Goal: Information Seeking & Learning: Compare options

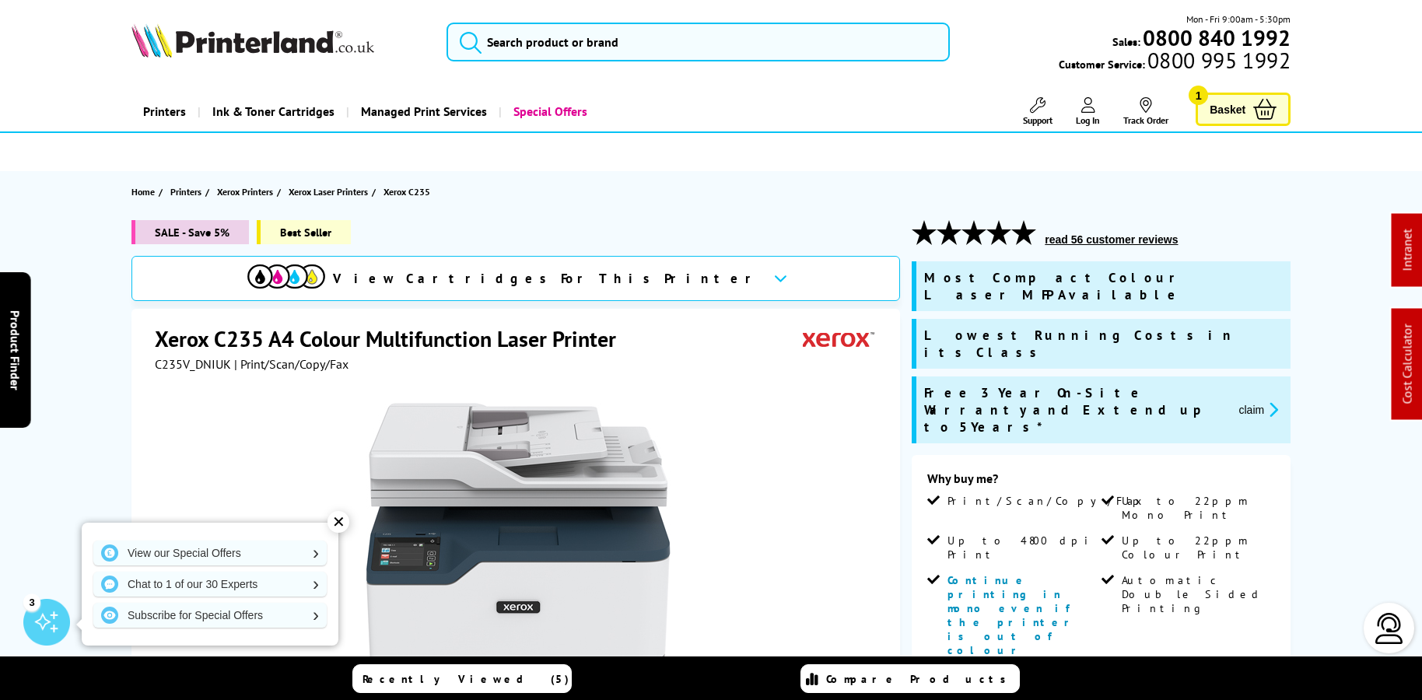
click at [560, 103] on link "Special Offers" at bounding box center [549, 112] width 100 height 40
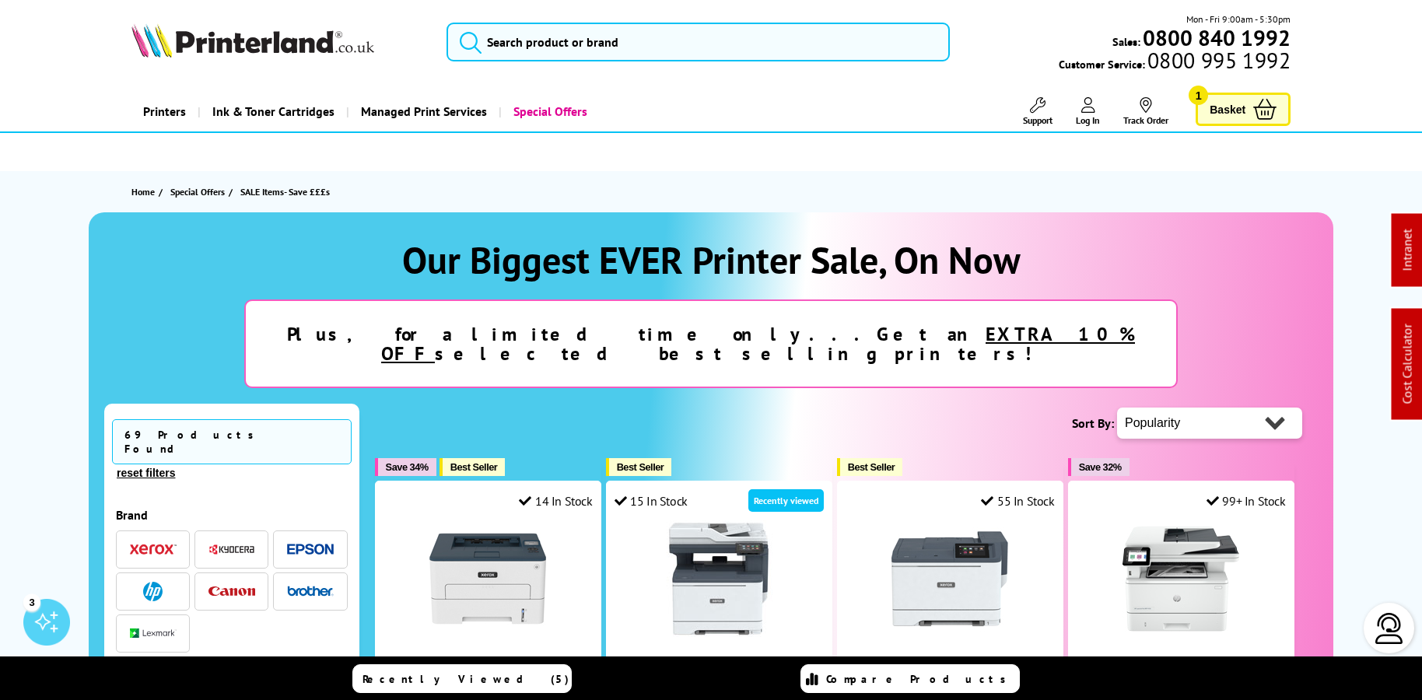
click at [301, 55] on img at bounding box center [252, 40] width 243 height 34
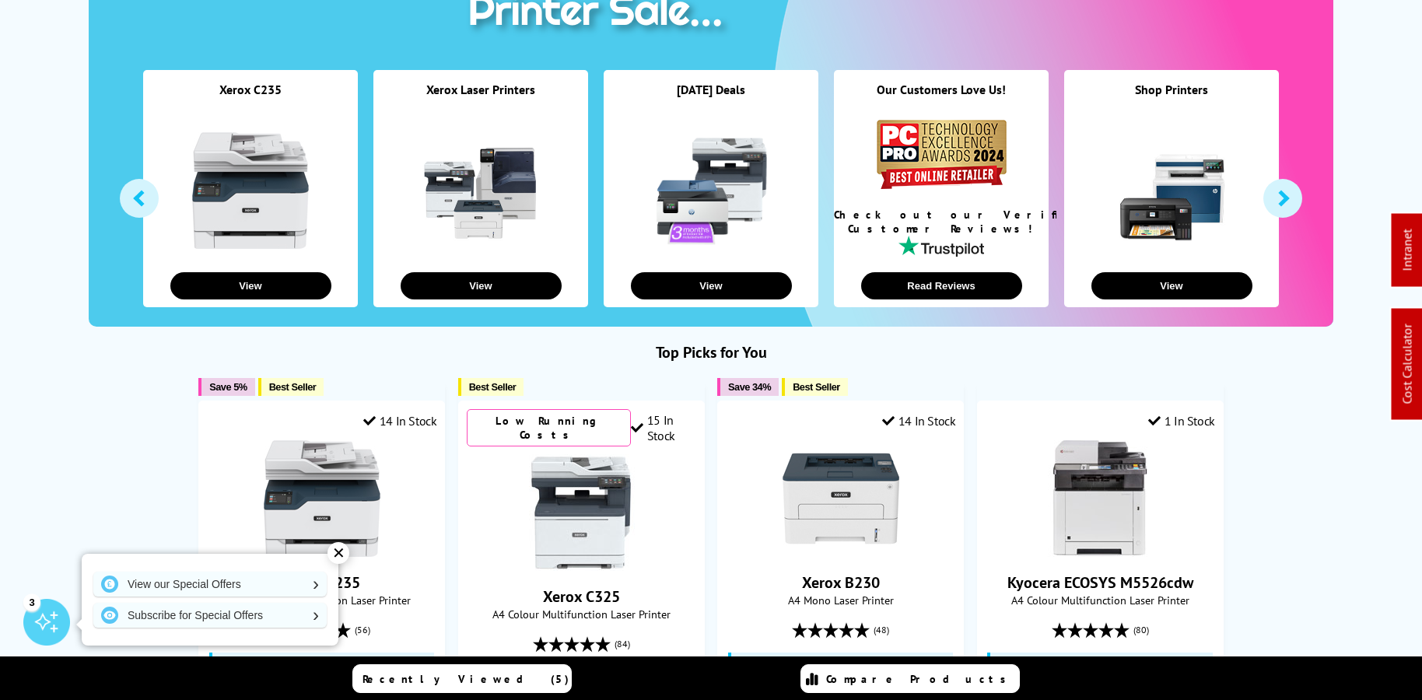
scroll to position [8, 0]
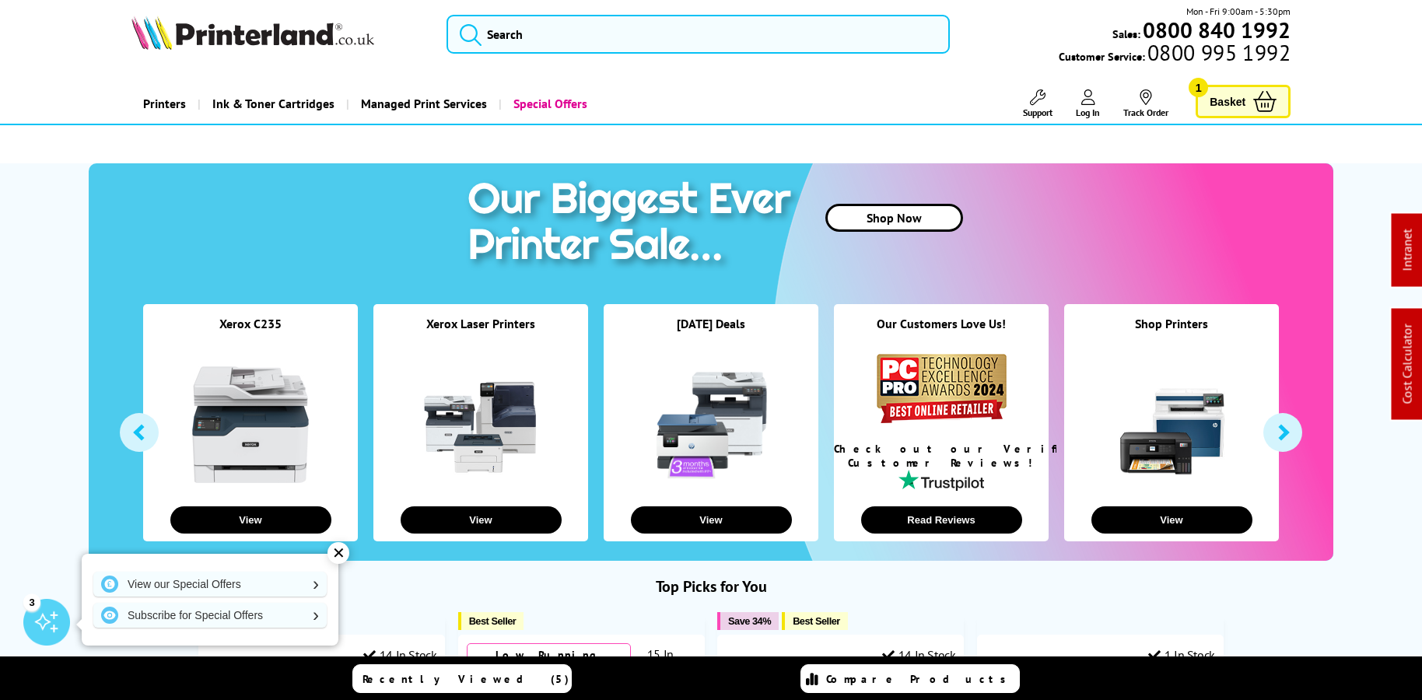
click at [261, 396] on link at bounding box center [250, 424] width 117 height 117
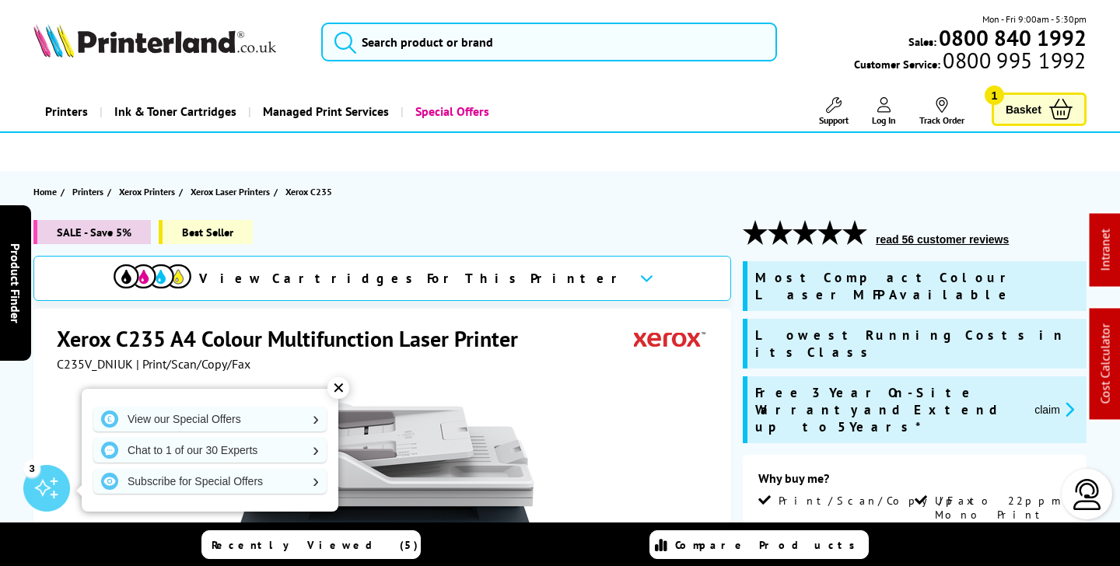
click at [496, 62] on div "Mon - Fri 9:00am - 5:30pm Sales: 0800 840 1992 Customer Service: 0800 995 1992" at bounding box center [560, 46] width 1120 height 68
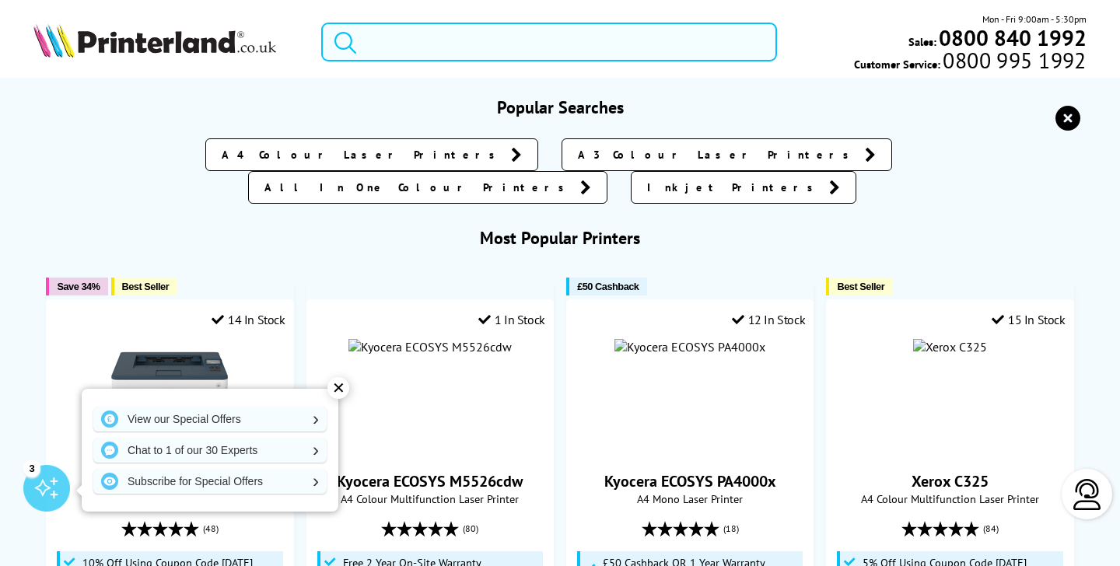
click at [493, 40] on input "search" at bounding box center [548, 42] width 455 height 39
paste input "B11B259401BY"
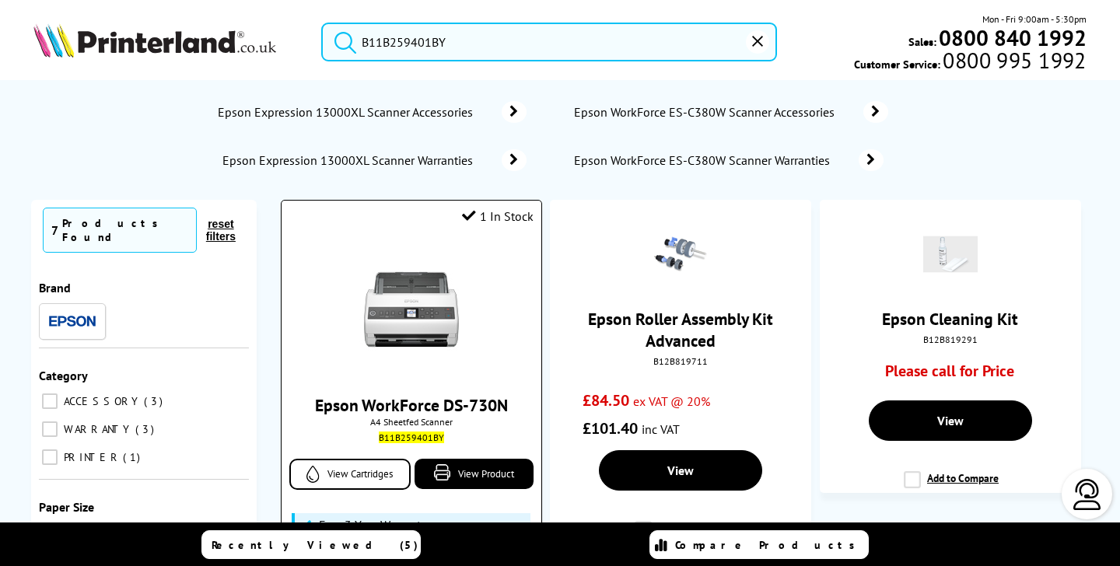
type input "B11B259401BY"
click at [436, 291] on img at bounding box center [411, 309] width 117 height 117
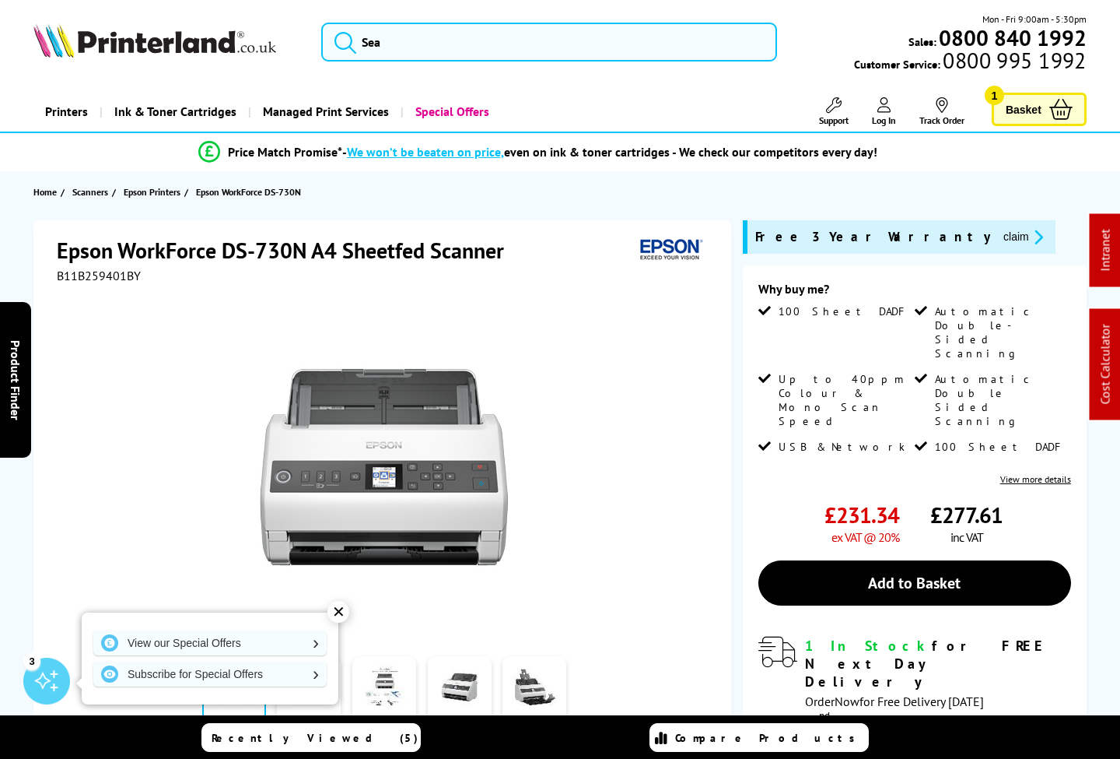
click at [187, 52] on img at bounding box center [154, 40] width 243 height 34
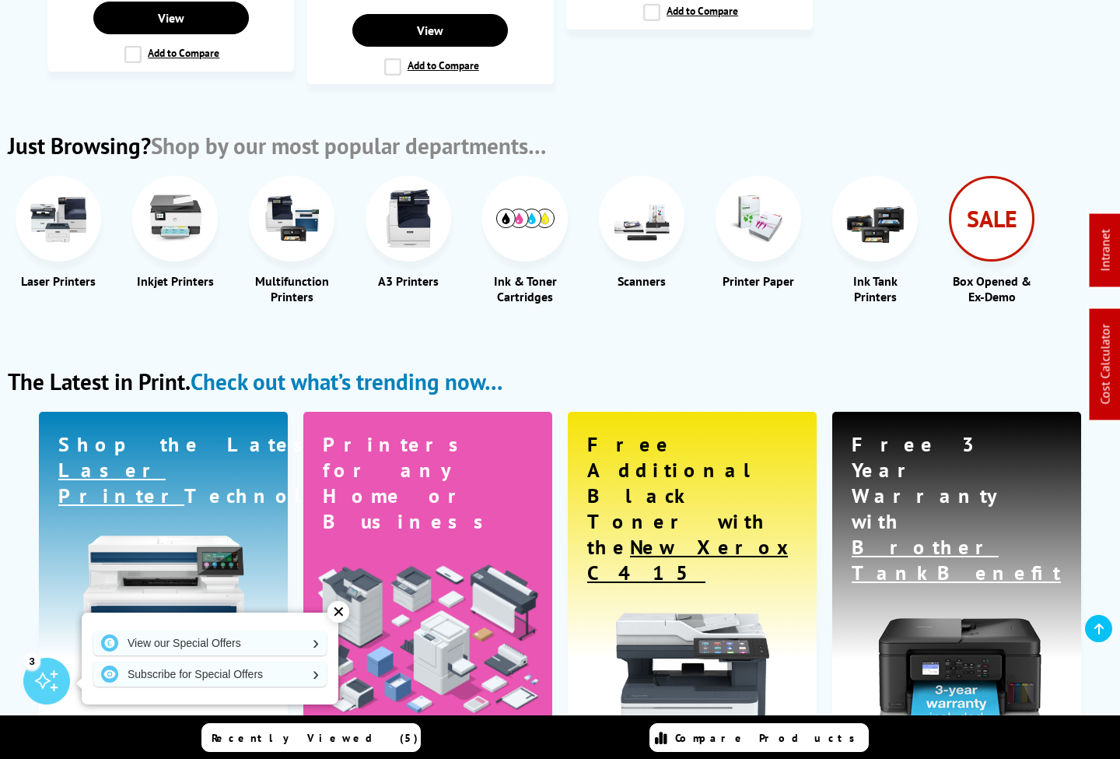
scroll to position [2001, 0]
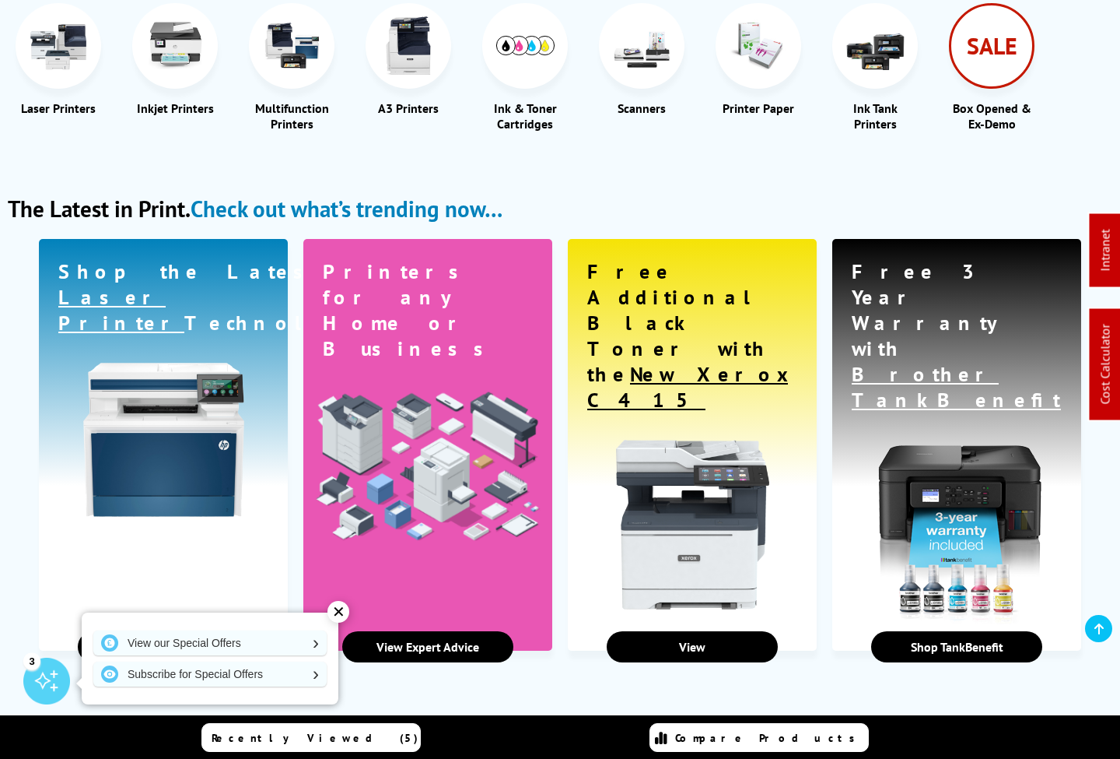
click at [736, 361] on span "New Xerox C415" at bounding box center [687, 386] width 201 height 51
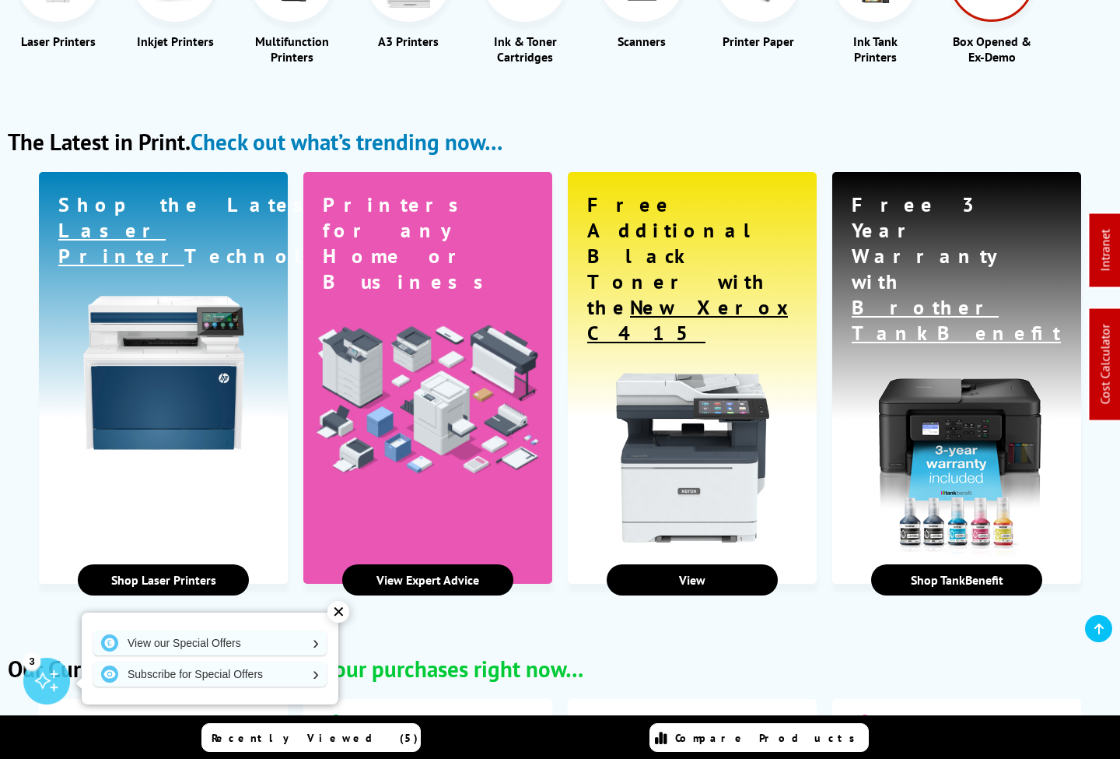
click at [629, 294] on span "New Xerox C415" at bounding box center [687, 319] width 201 height 51
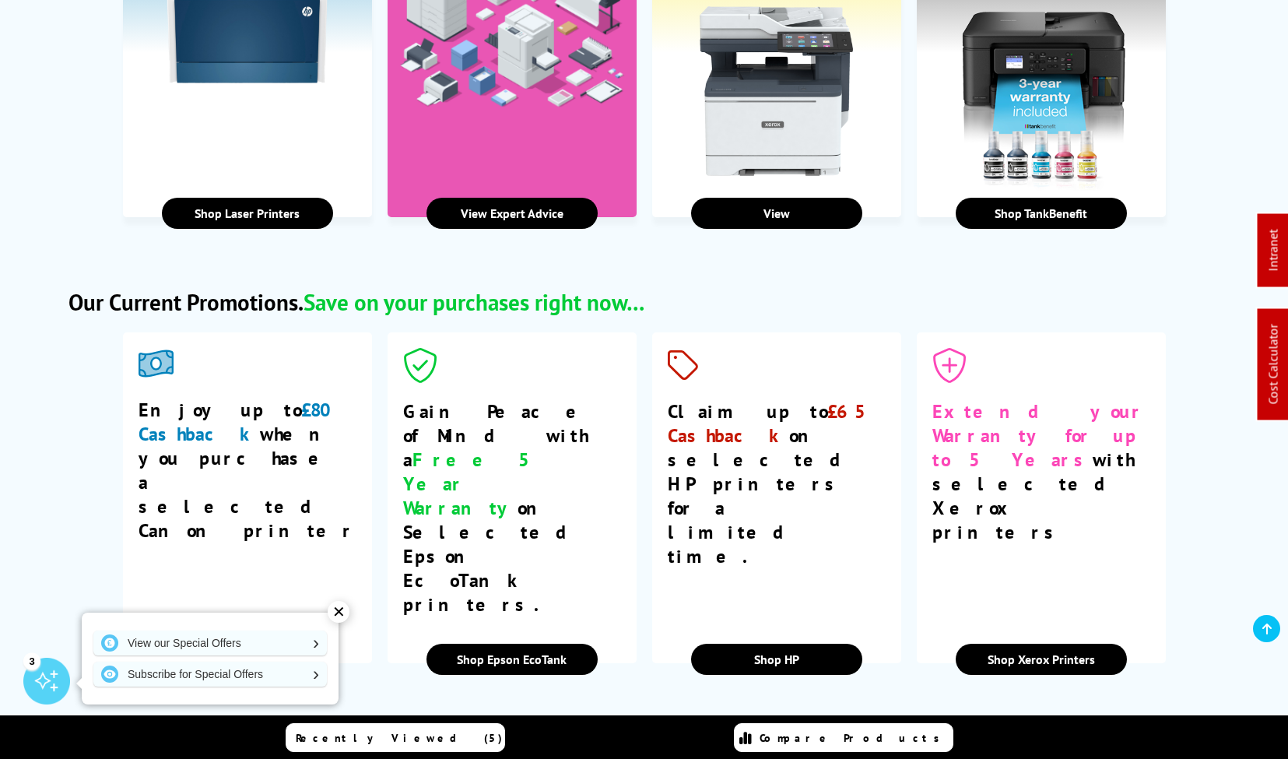
scroll to position [2416, 0]
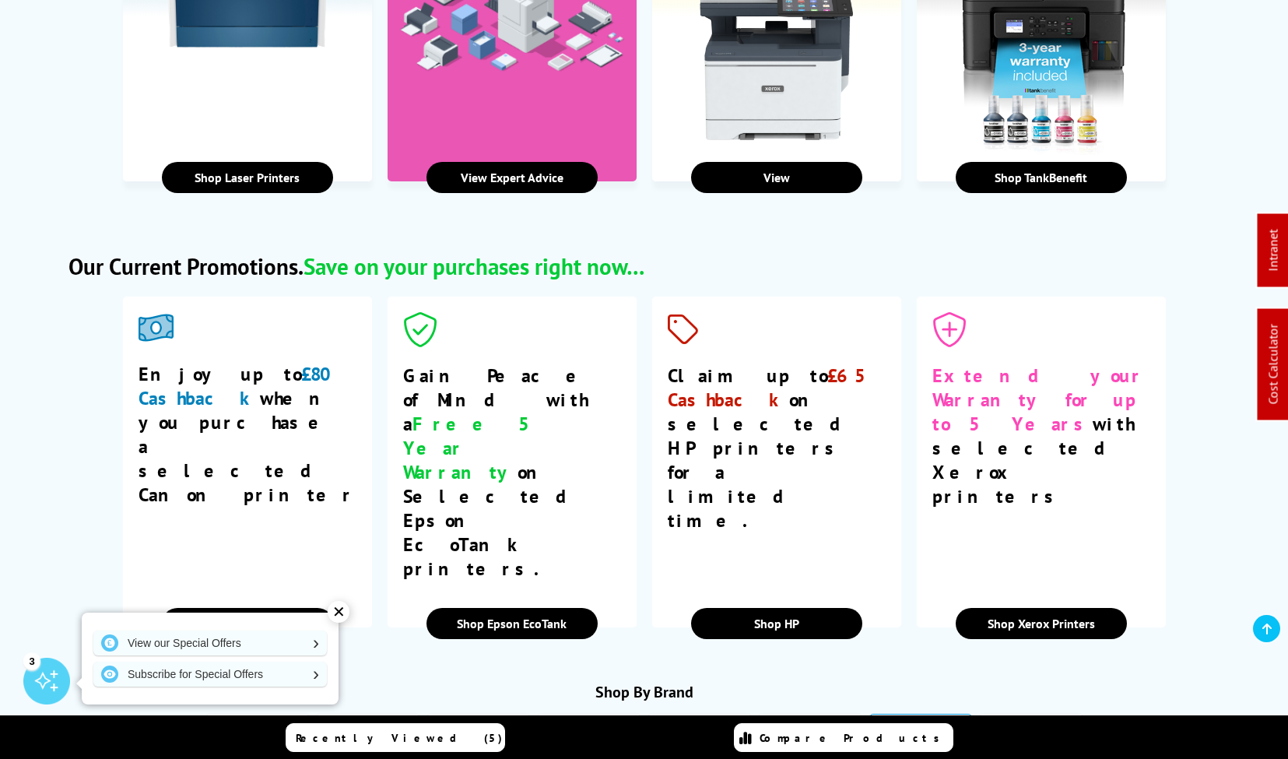
scroll to position [2357, 0]
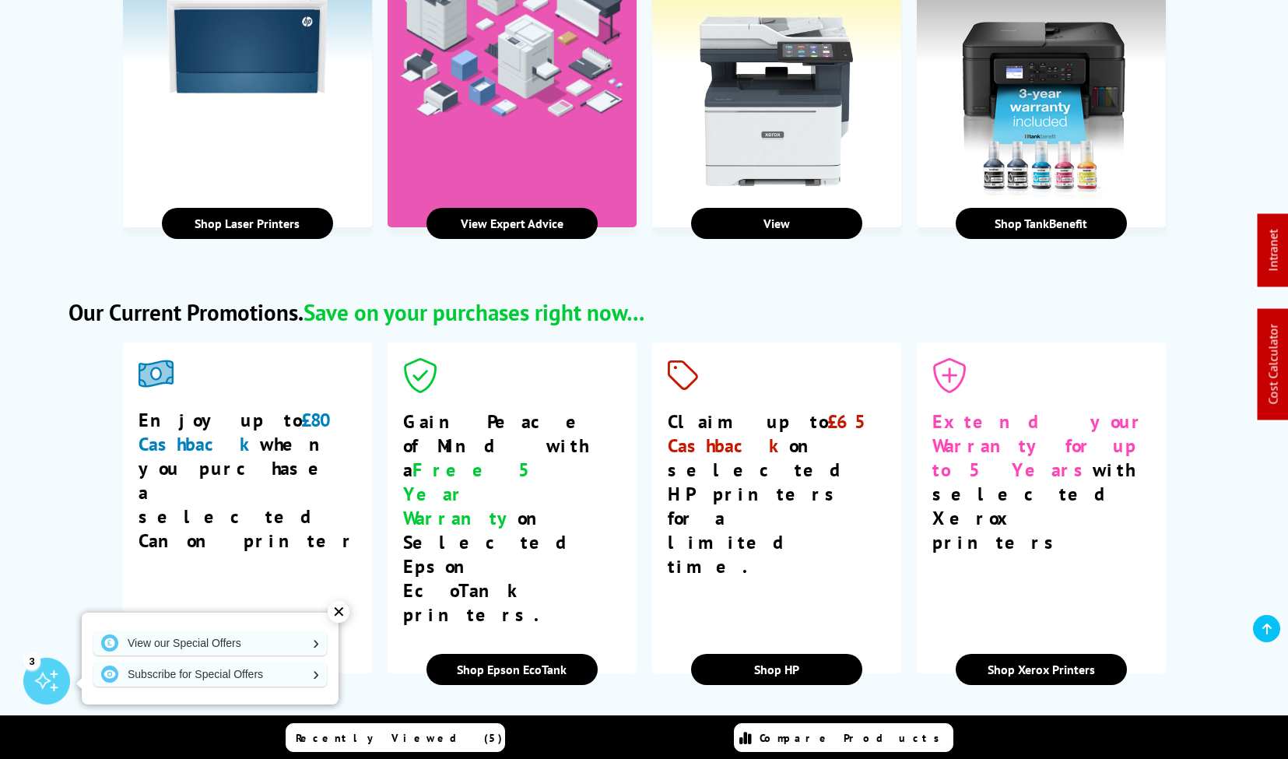
click at [254, 654] on link "Shop Canon Printers" at bounding box center [247, 669] width 171 height 31
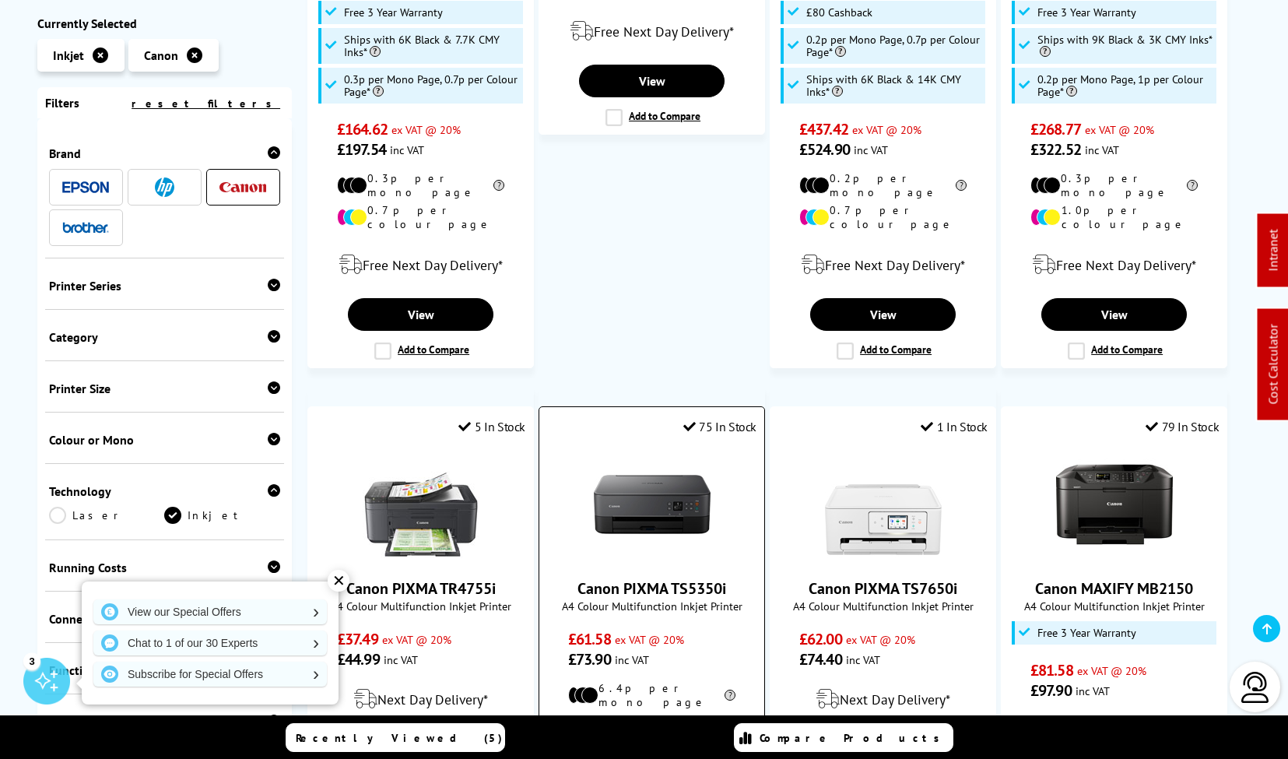
scroll to position [1179, 0]
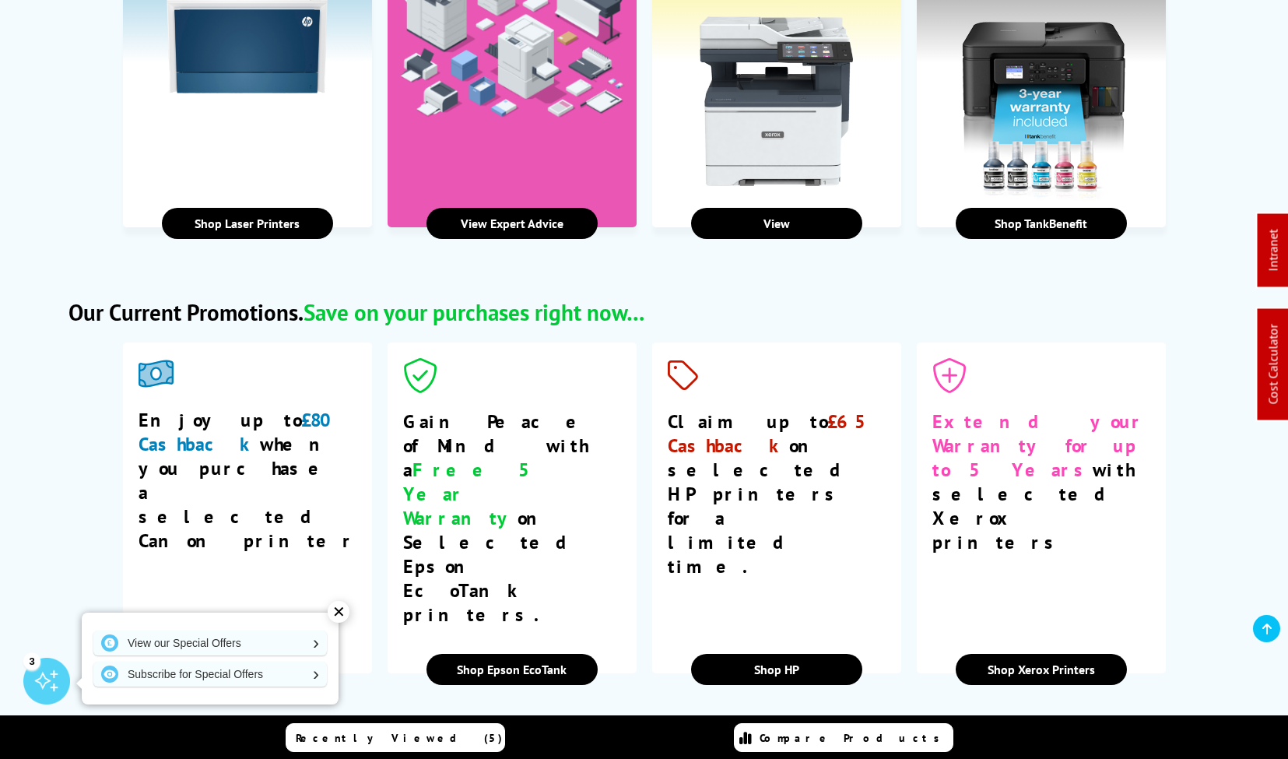
click at [785, 654] on link "Shop HP" at bounding box center [776, 669] width 171 height 31
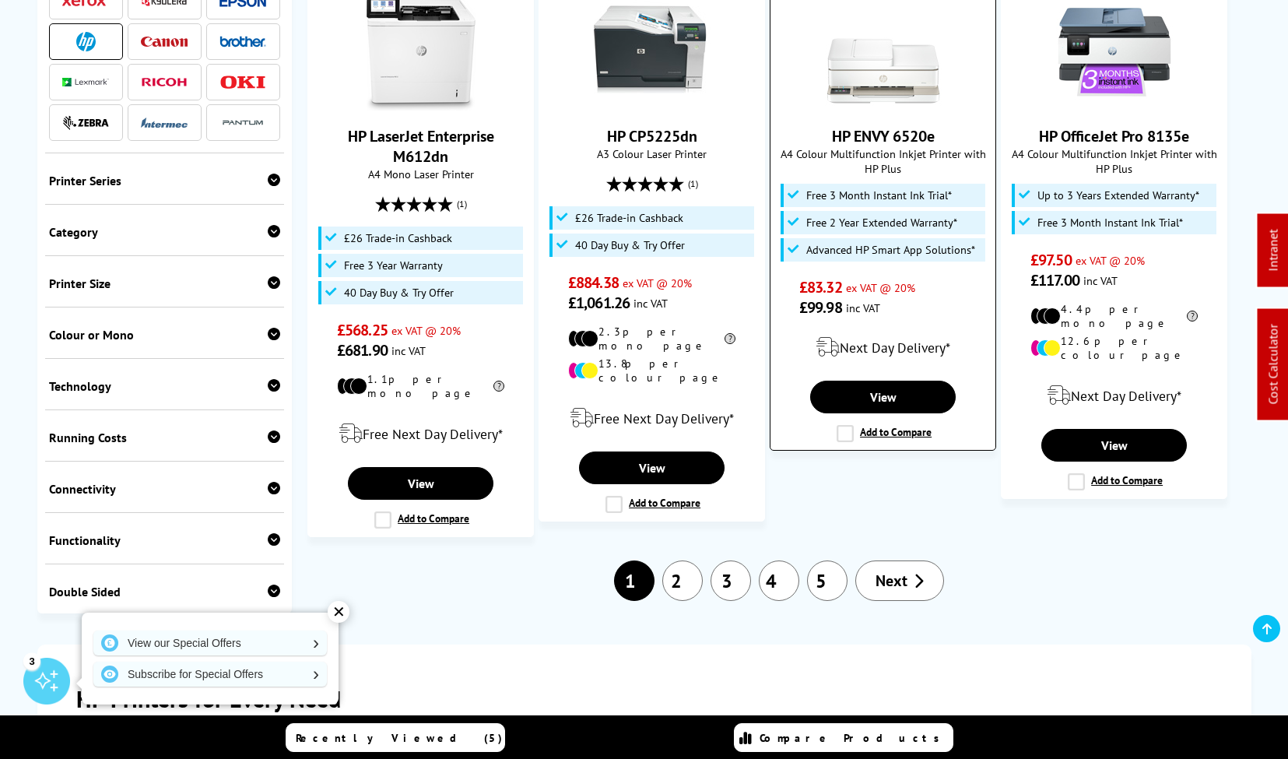
scroll to position [1909, 0]
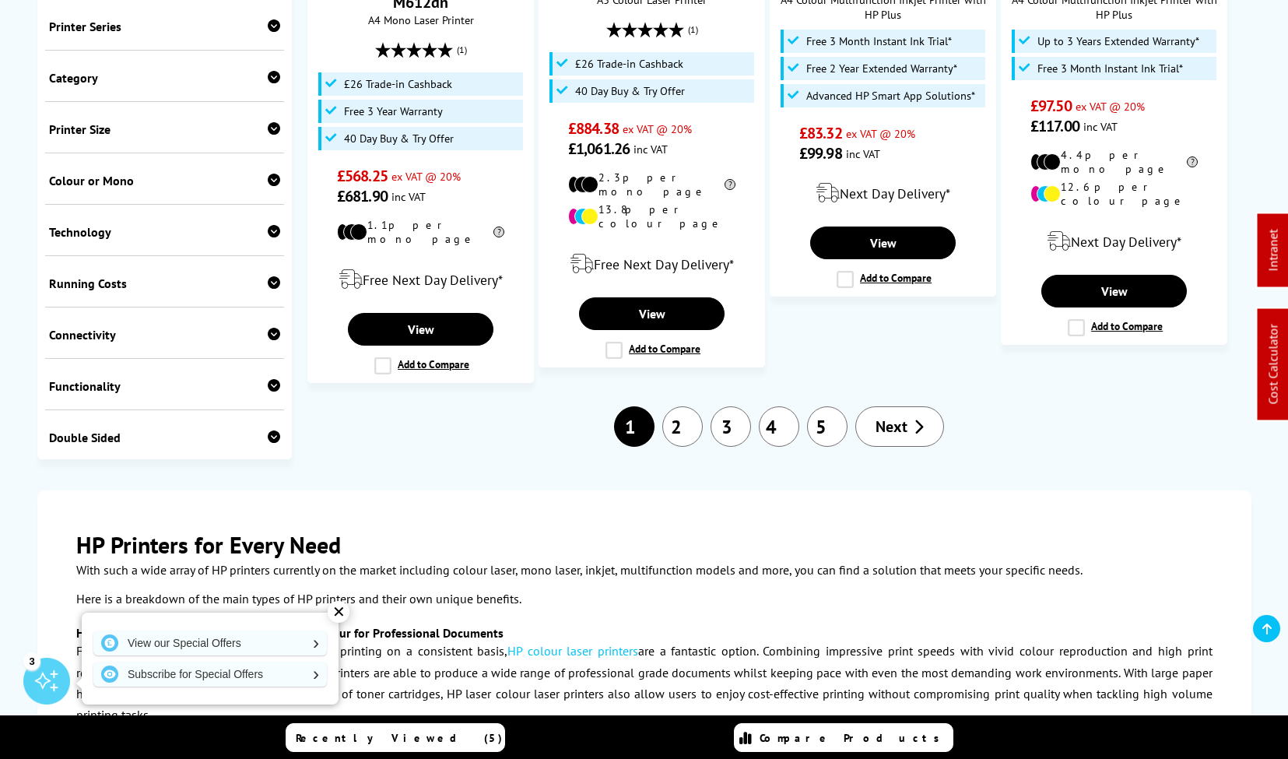
click at [692, 406] on link "2" at bounding box center [682, 426] width 40 height 40
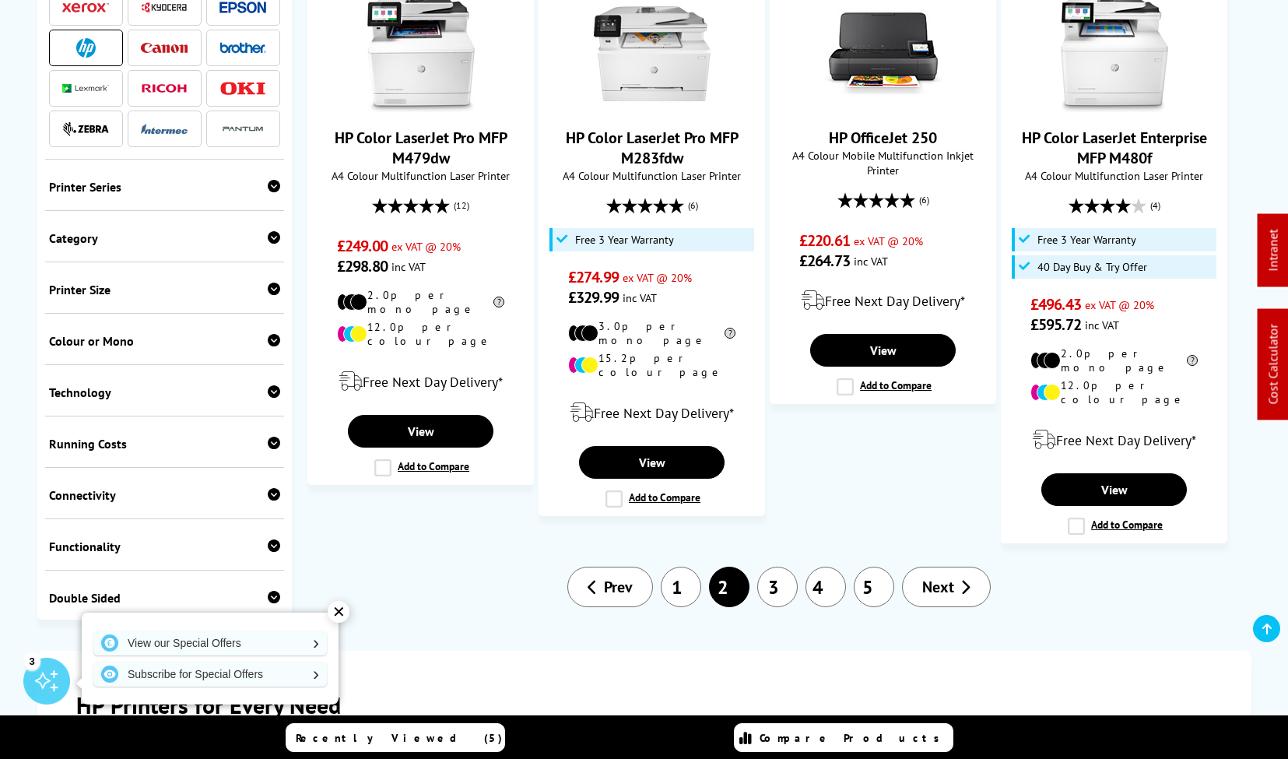
scroll to position [2161, 0]
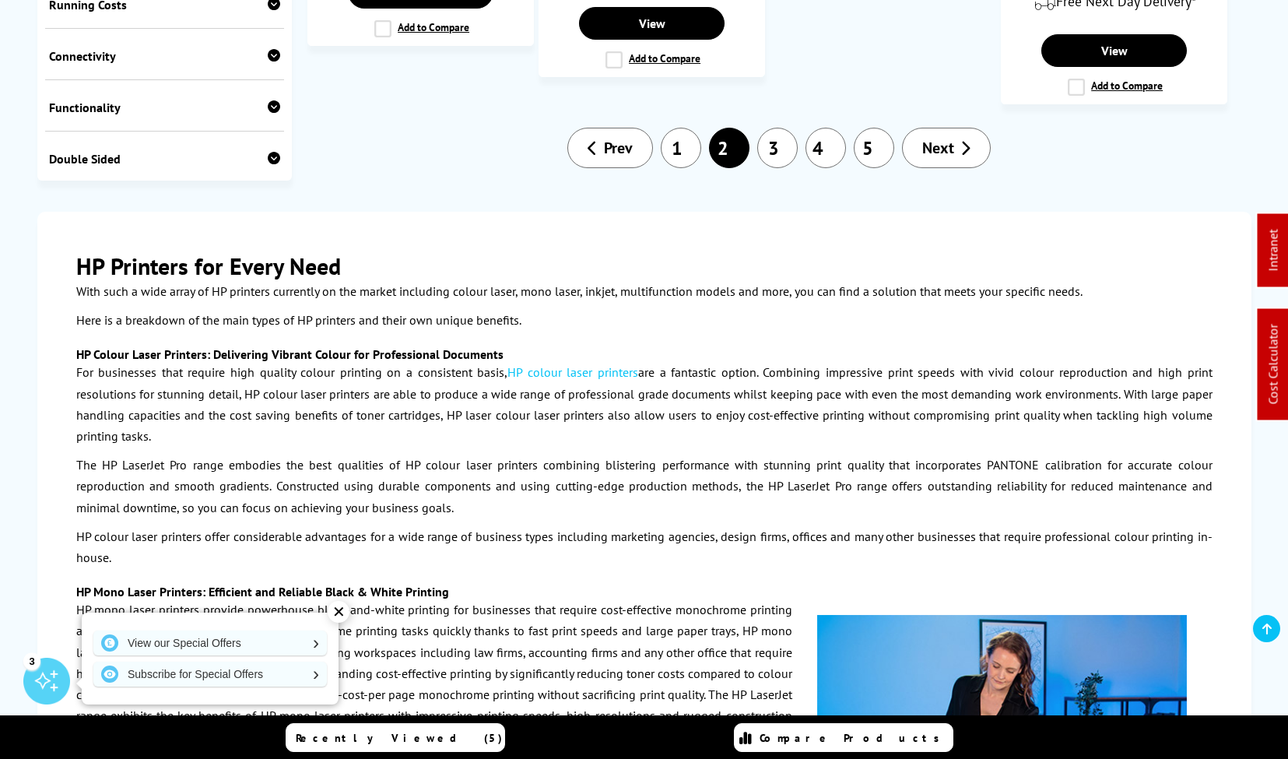
click at [777, 128] on link "3" at bounding box center [777, 148] width 40 height 40
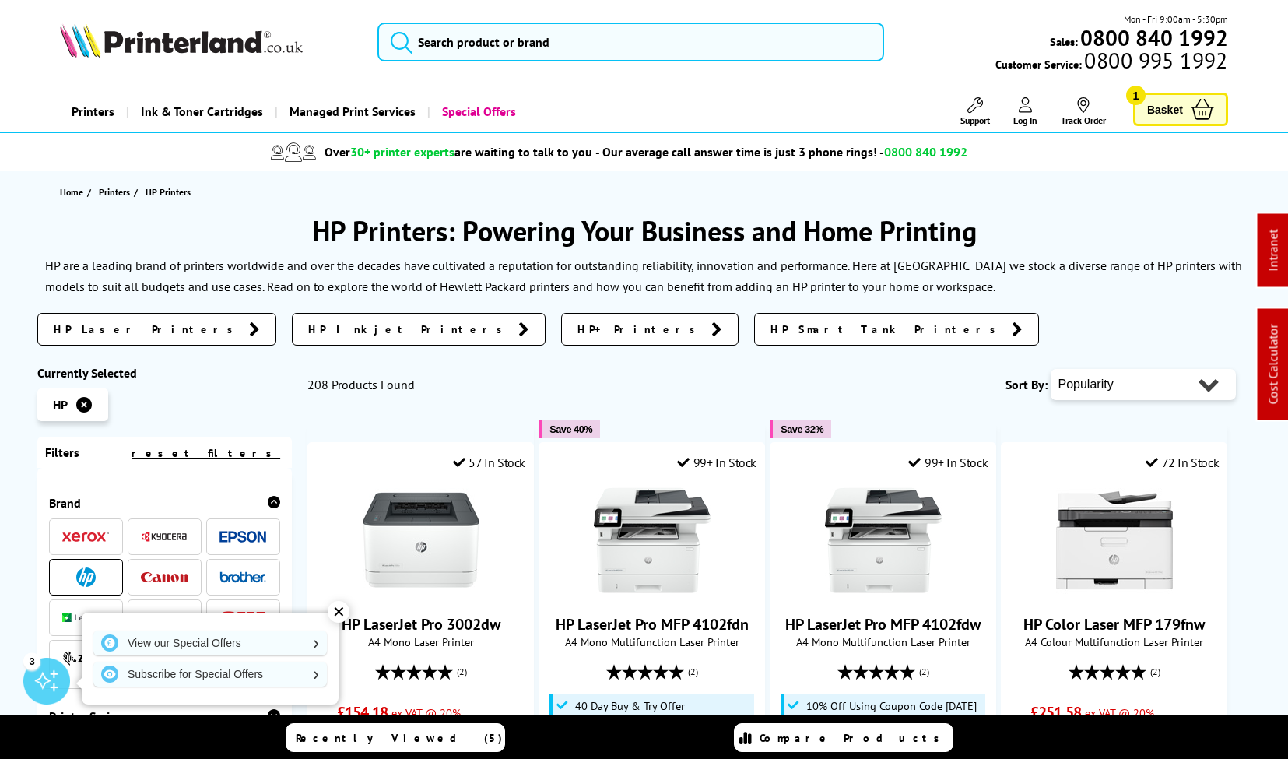
click at [184, 43] on img at bounding box center [181, 40] width 243 height 34
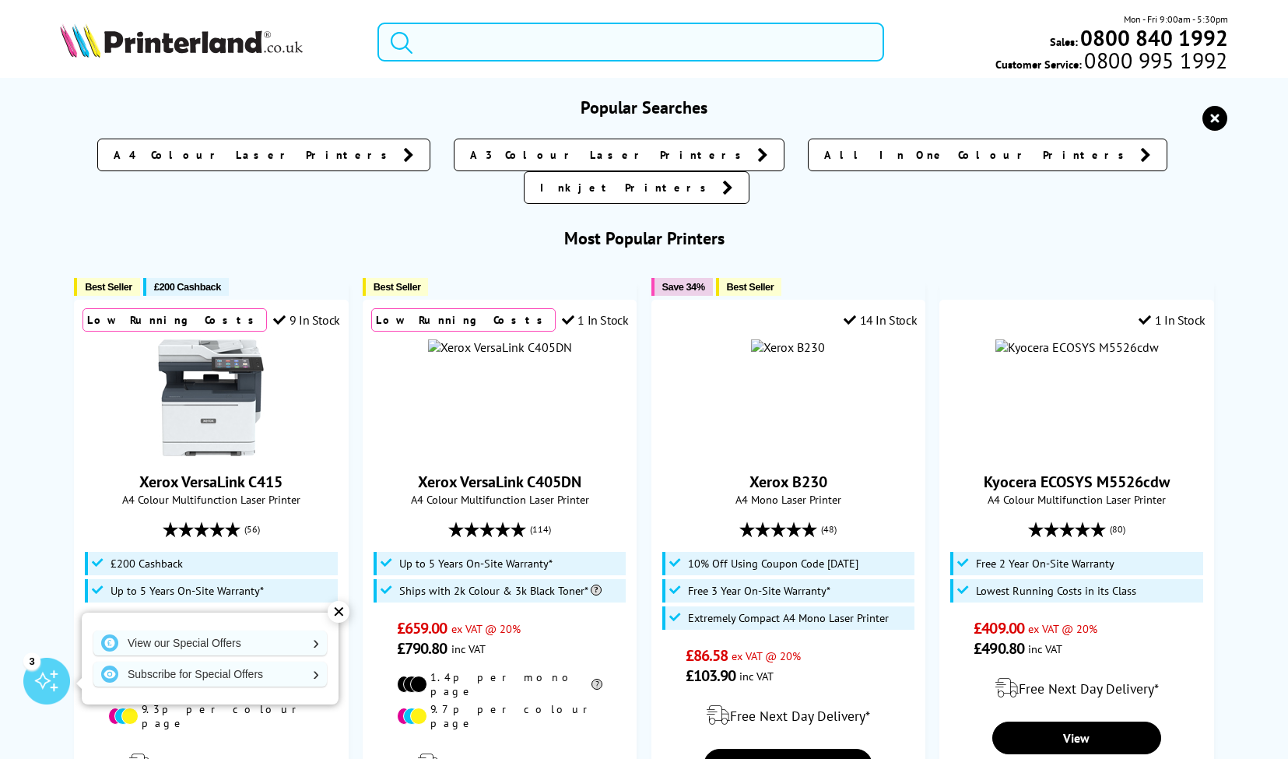
click at [727, 38] on input "search" at bounding box center [630, 42] width 507 height 39
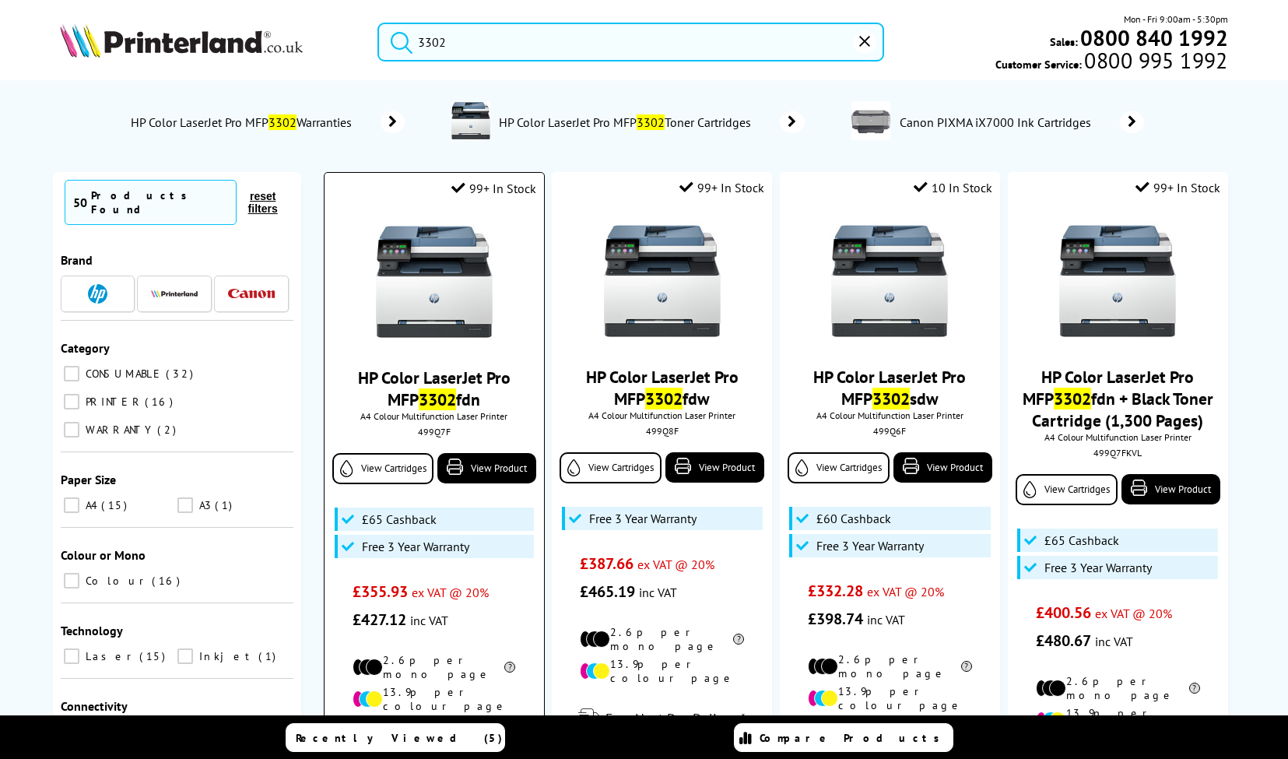
type input "3302"
click at [472, 271] on img at bounding box center [434, 281] width 117 height 117
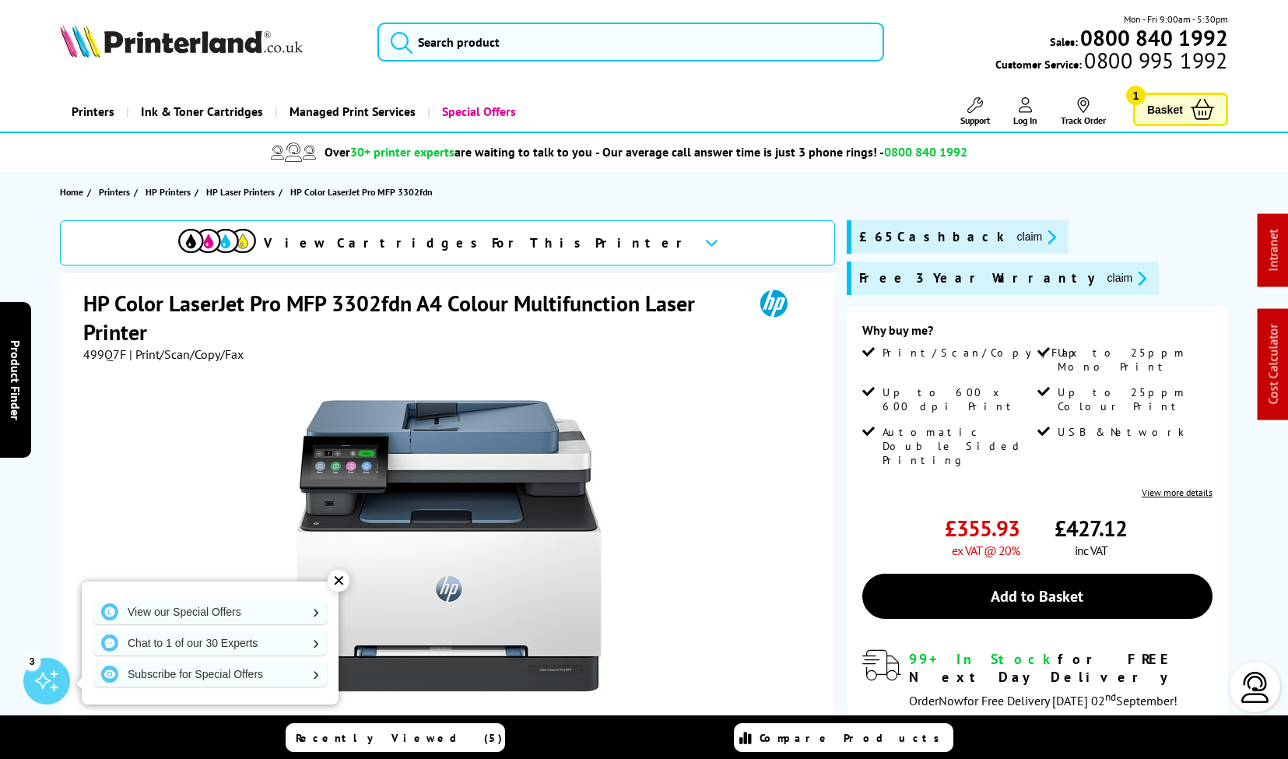
click at [234, 43] on img at bounding box center [181, 40] width 243 height 34
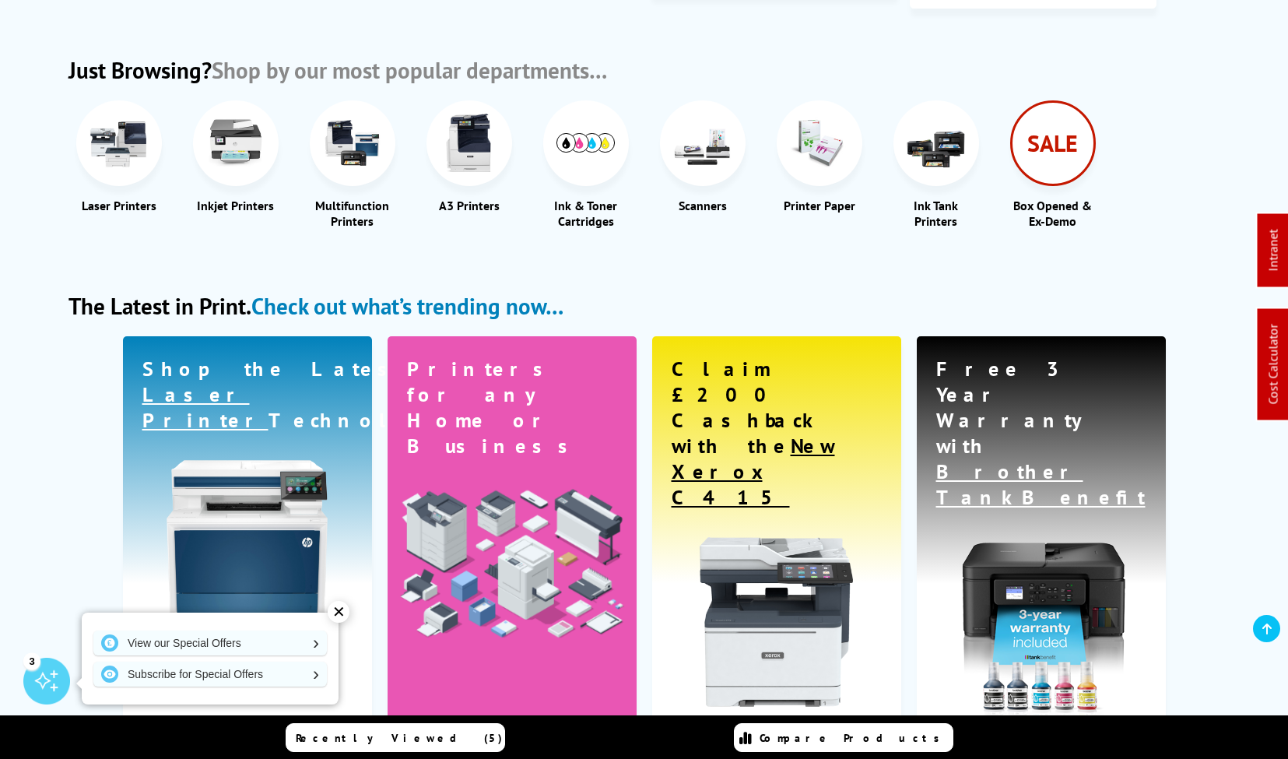
scroll to position [1916, 0]
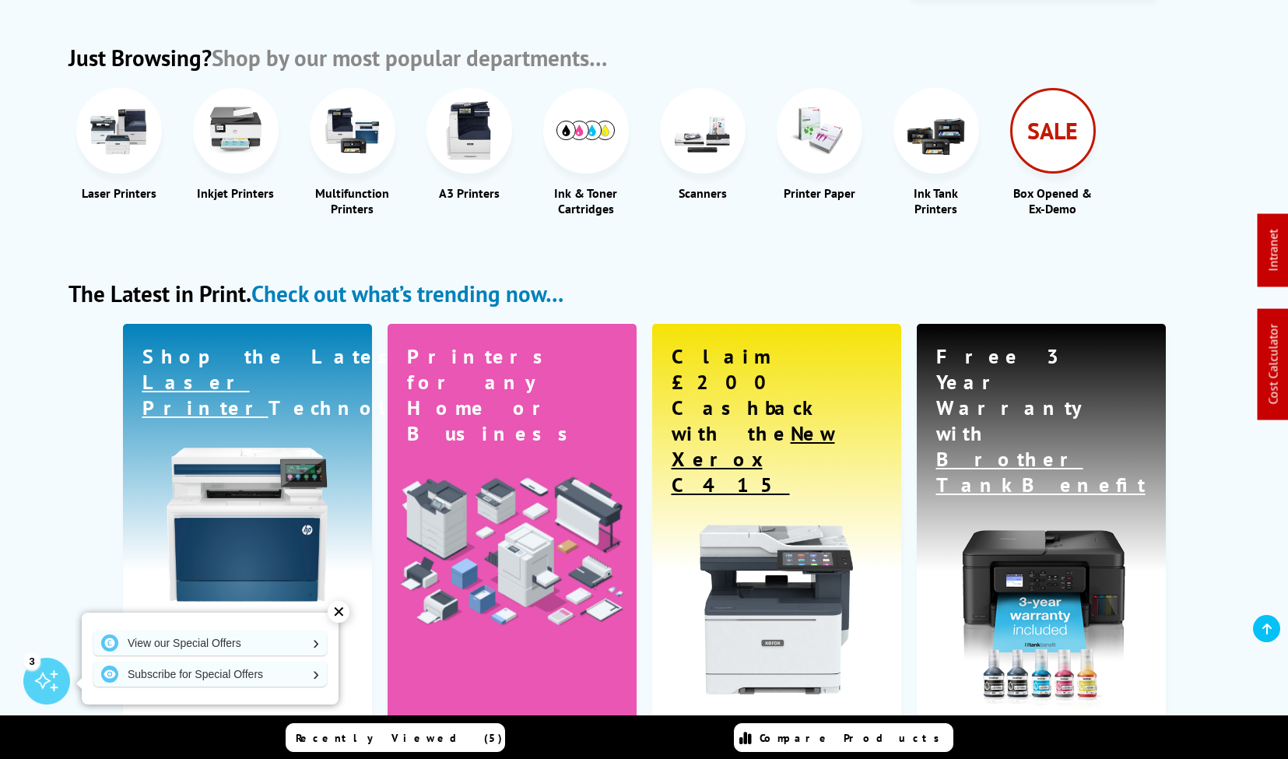
click at [997, 446] on span "Brother TankBenefit" at bounding box center [1040, 471] width 209 height 51
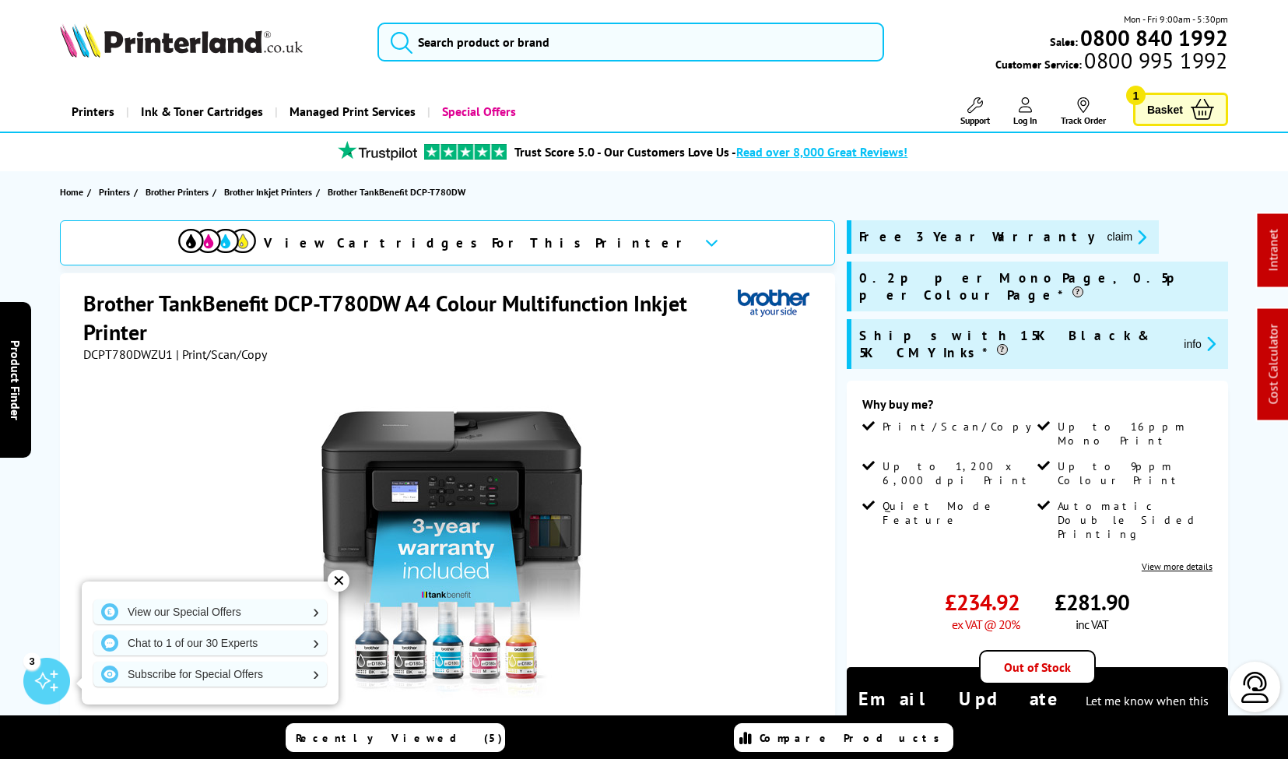
scroll to position [5, 0]
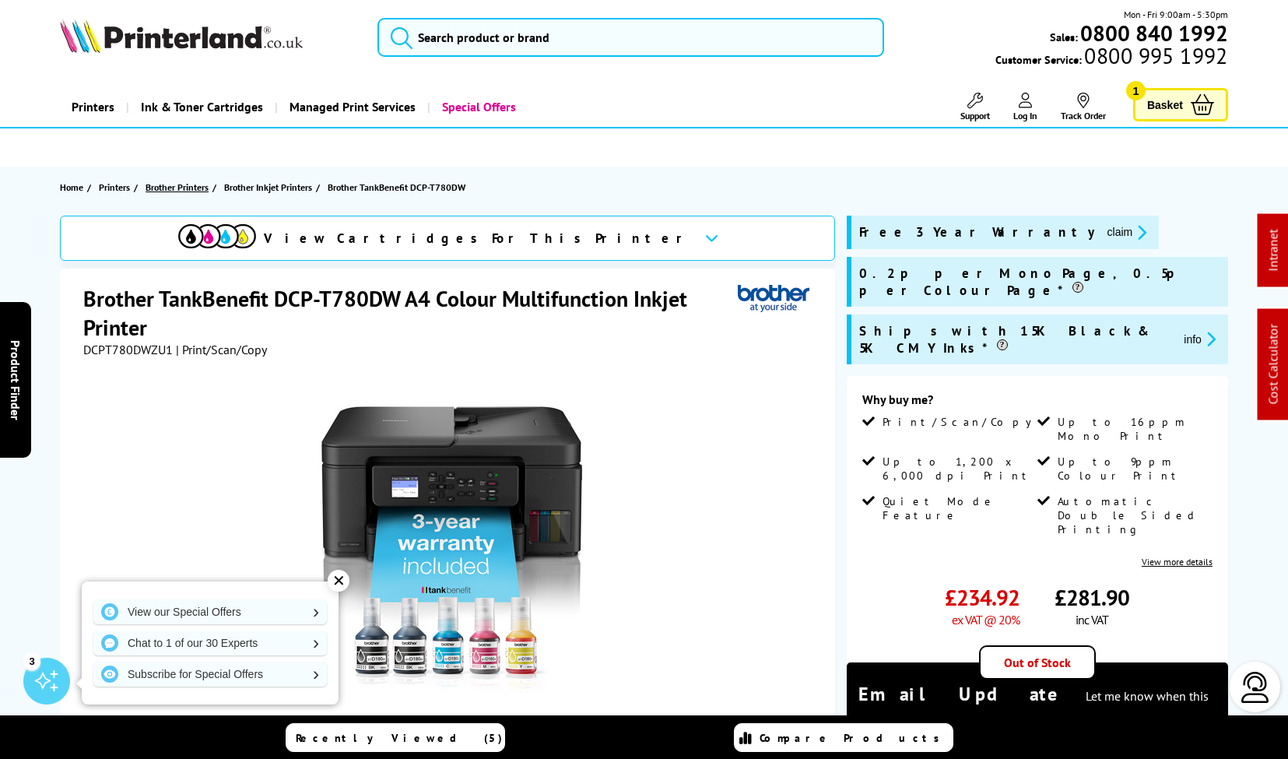
click at [200, 187] on span "Brother Printers" at bounding box center [176, 187] width 63 height 16
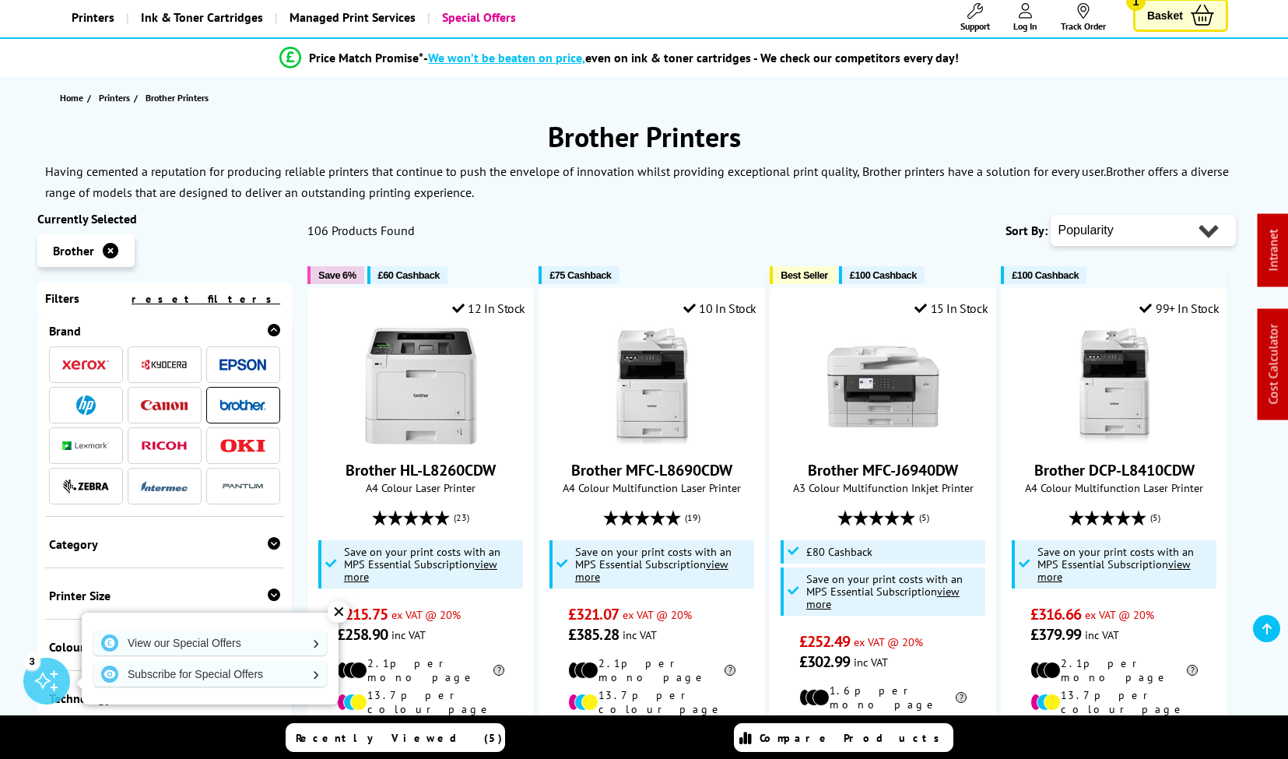
scroll to position [31, 0]
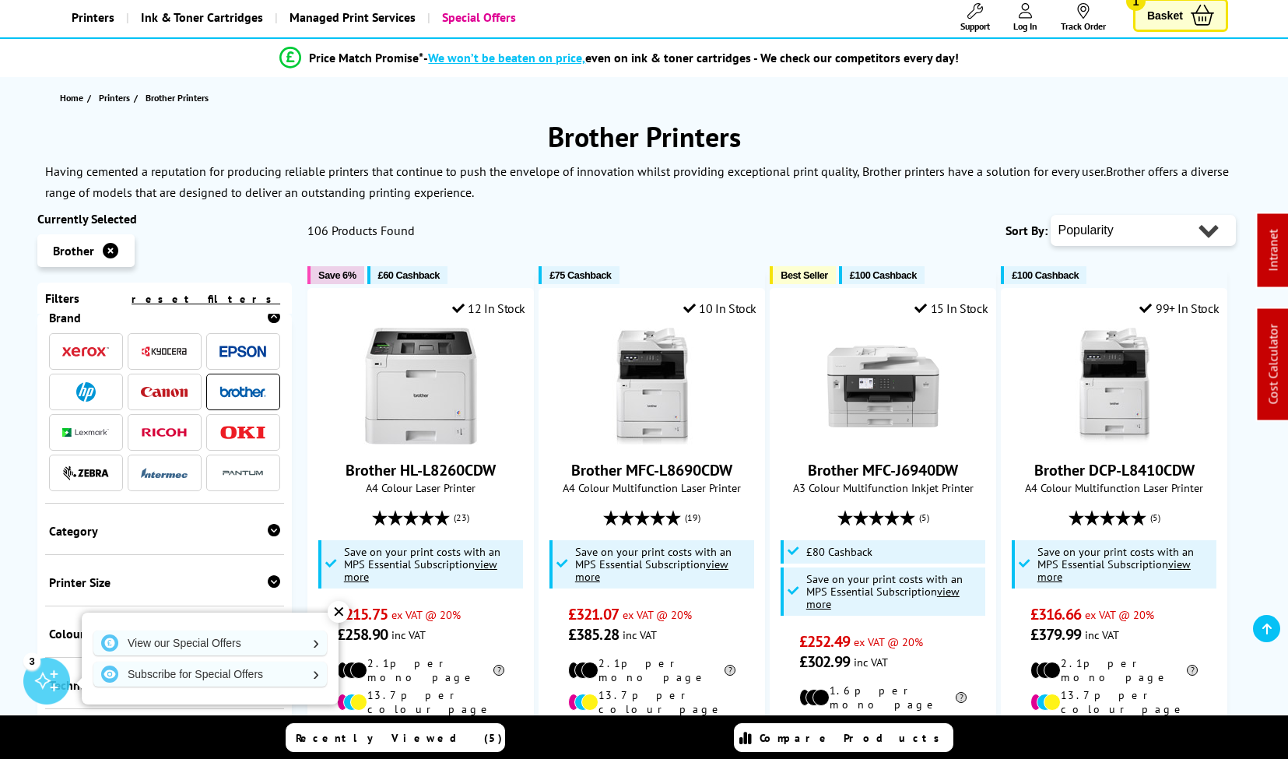
click at [274, 524] on icon at bounding box center [274, 530] width 12 height 12
click at [274, 523] on div at bounding box center [274, 531] width 12 height 16
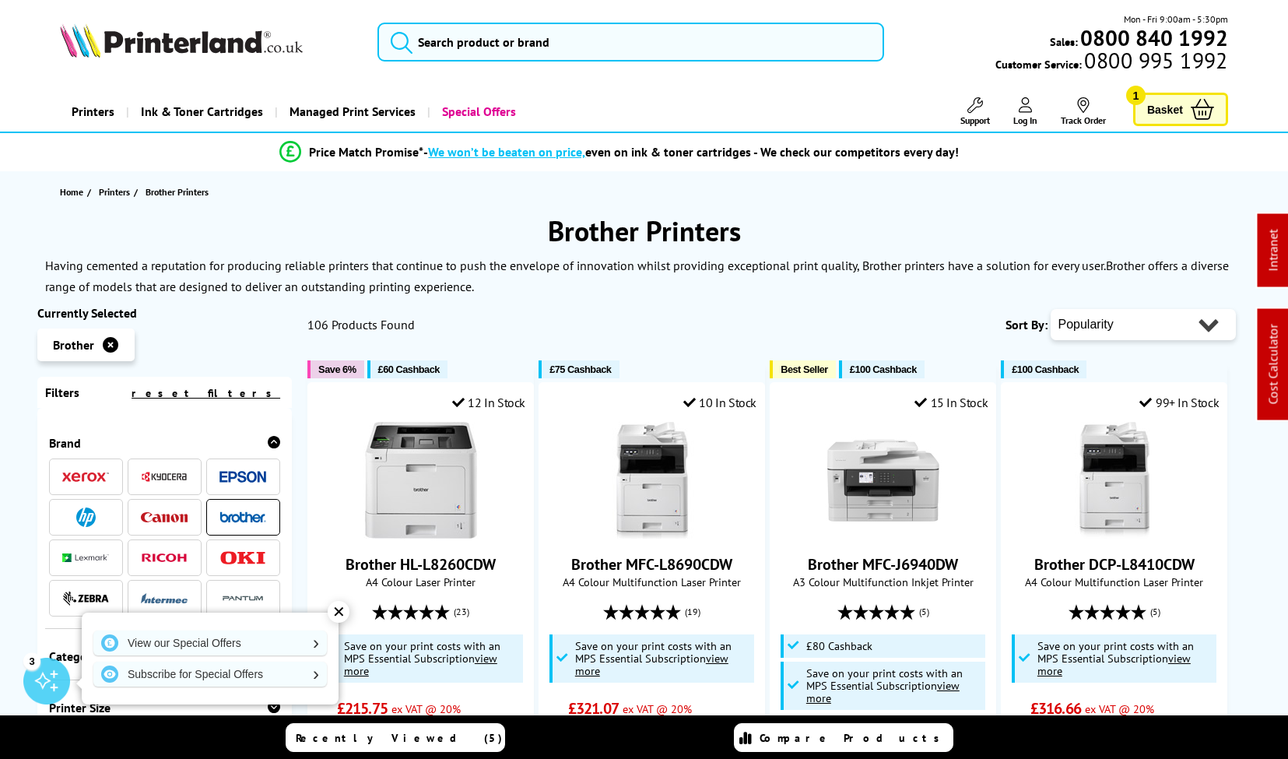
scroll to position [0, 0]
click at [647, 46] on input "search" at bounding box center [630, 42] width 507 height 39
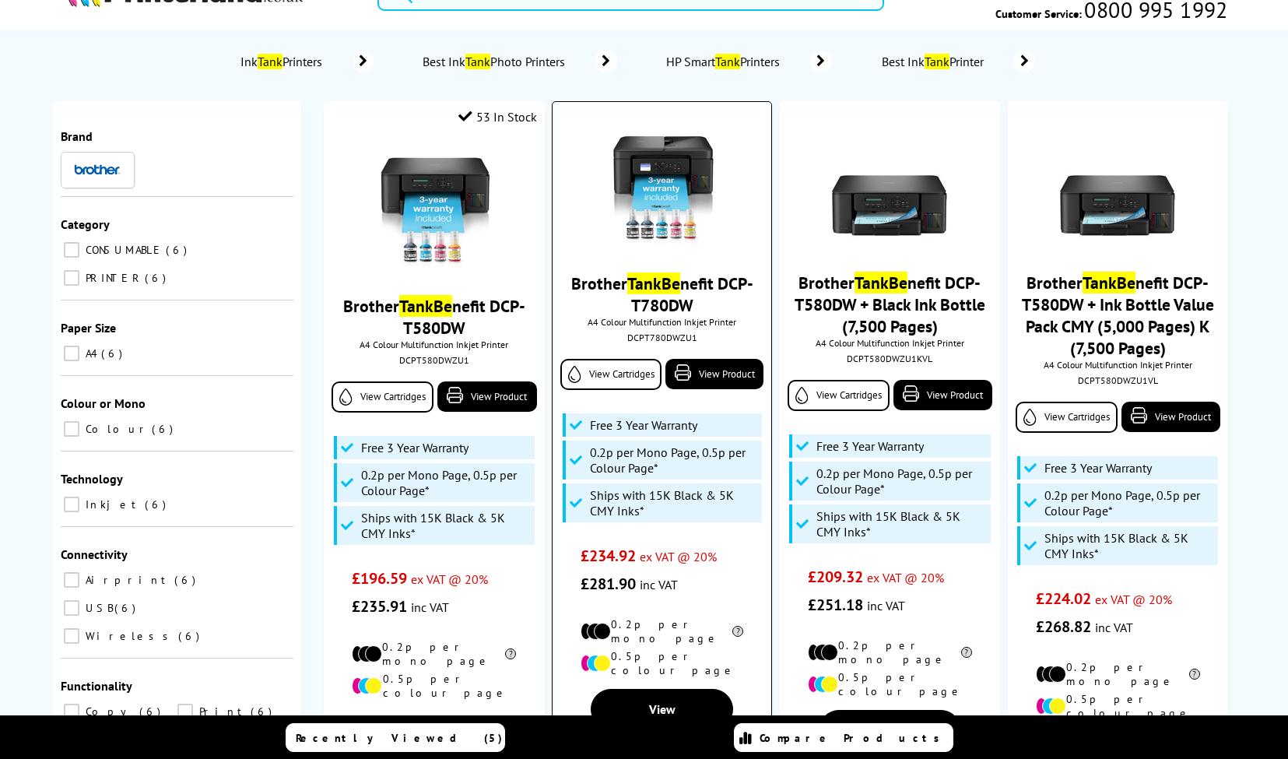
scroll to position [25, 0]
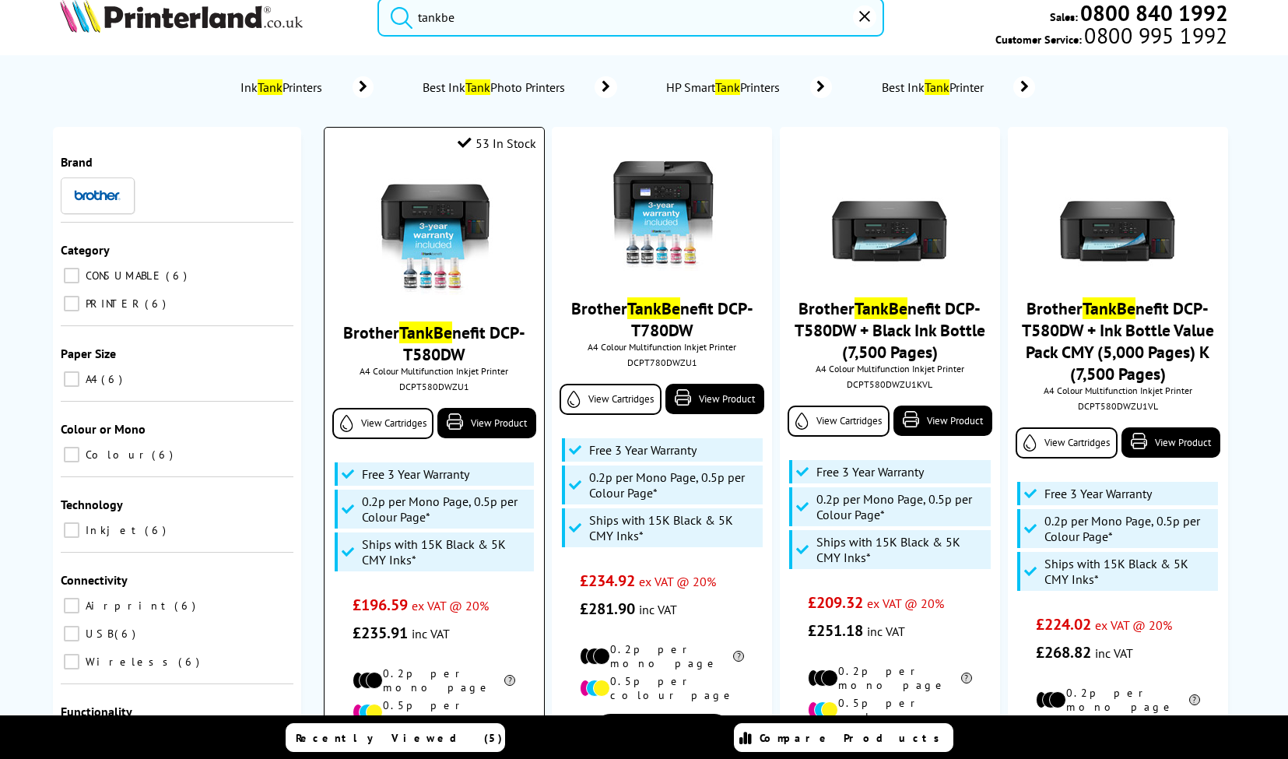
type input "tankbe"
click at [486, 218] on img at bounding box center [434, 236] width 117 height 117
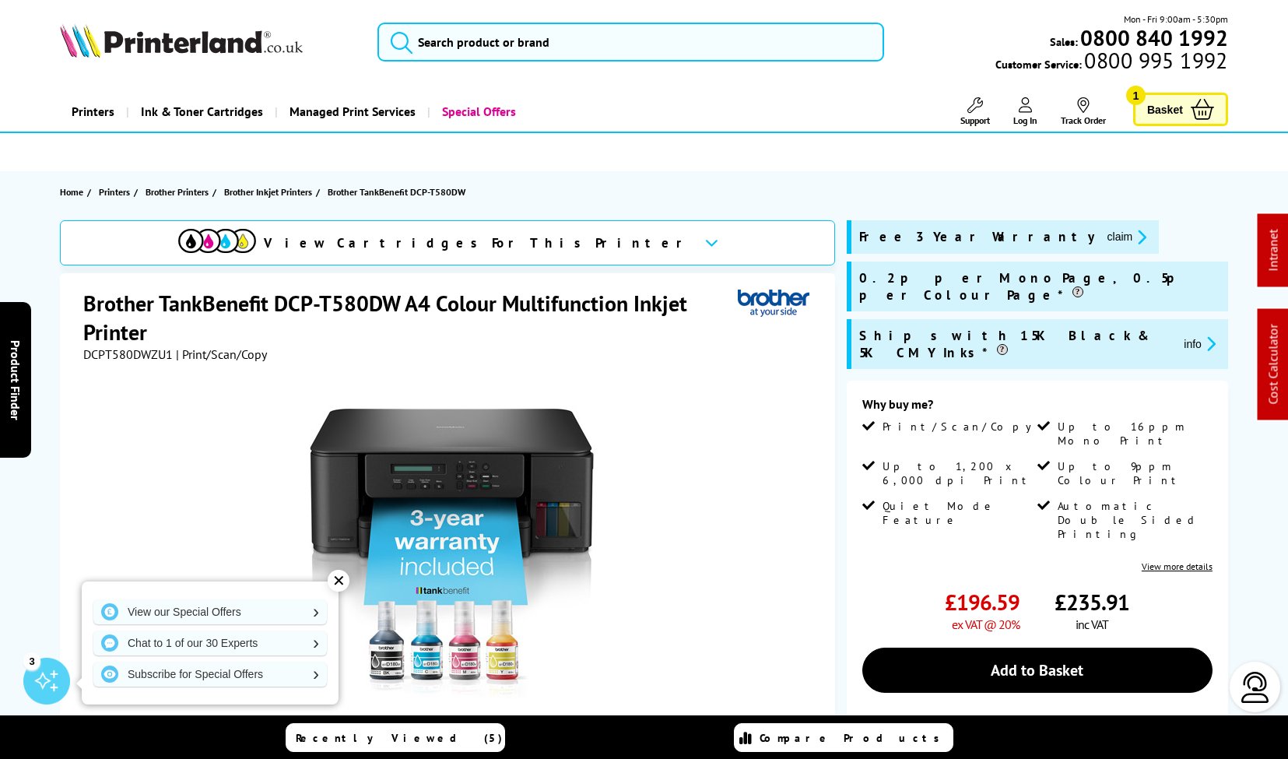
click at [236, 33] on img at bounding box center [181, 40] width 243 height 34
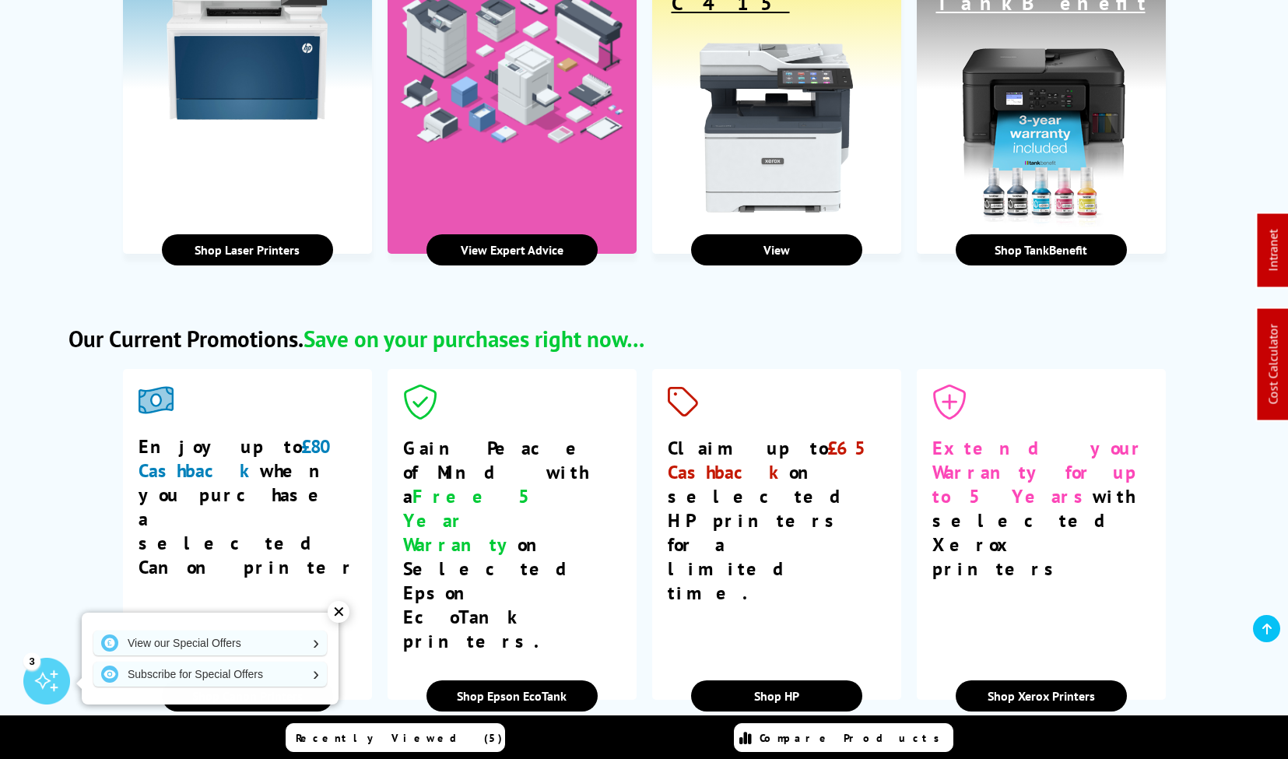
scroll to position [2368, 0]
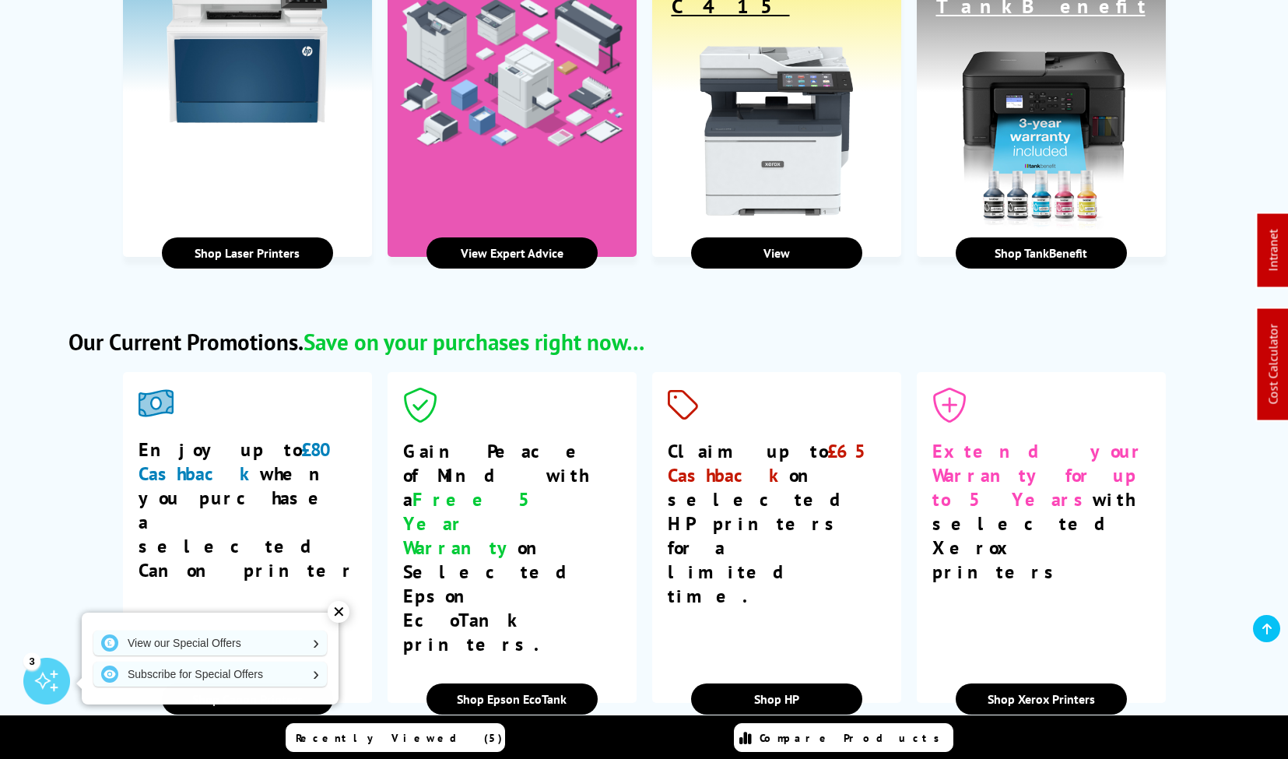
click at [1104, 237] on link "Shop TankBenefit" at bounding box center [1040, 252] width 171 height 31
